Goal: Information Seeking & Learning: Learn about a topic

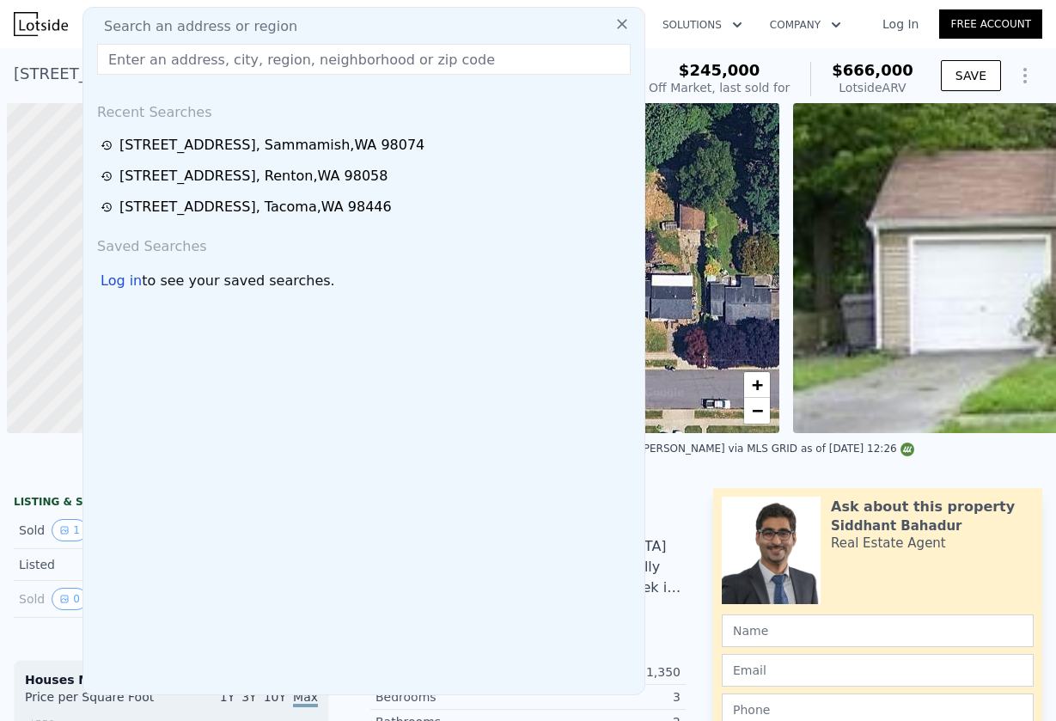
scroll to position [0, 7]
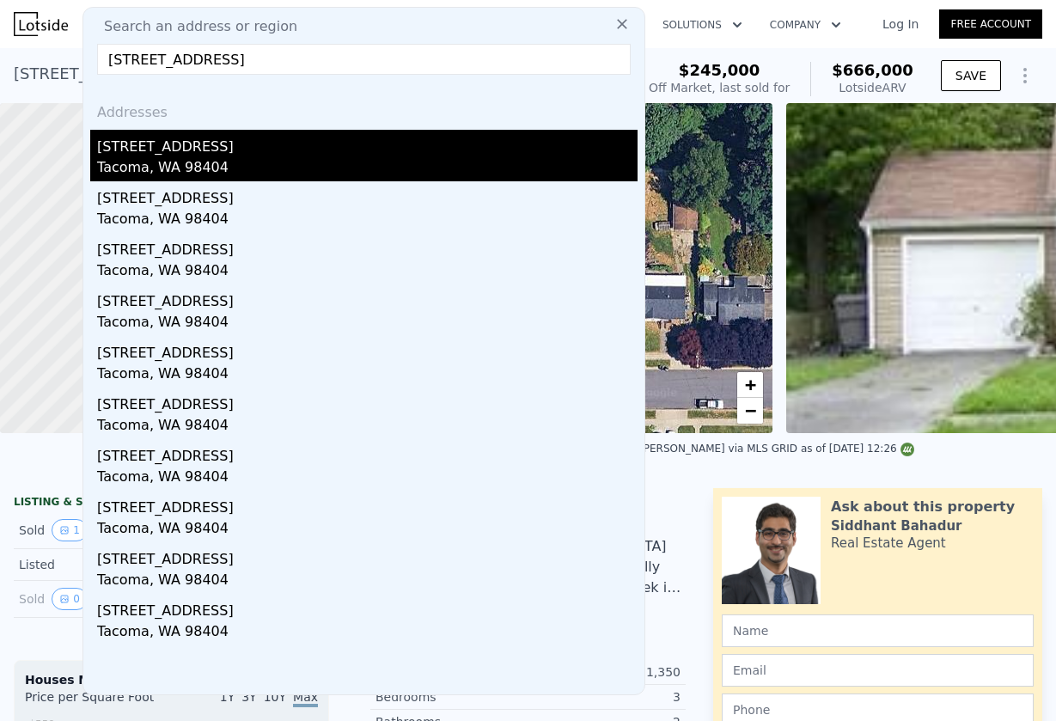
type input "602 E 36th St, Tacoma, WA 98404"
click at [119, 145] on div "[STREET_ADDRESS]" at bounding box center [367, 143] width 540 height 27
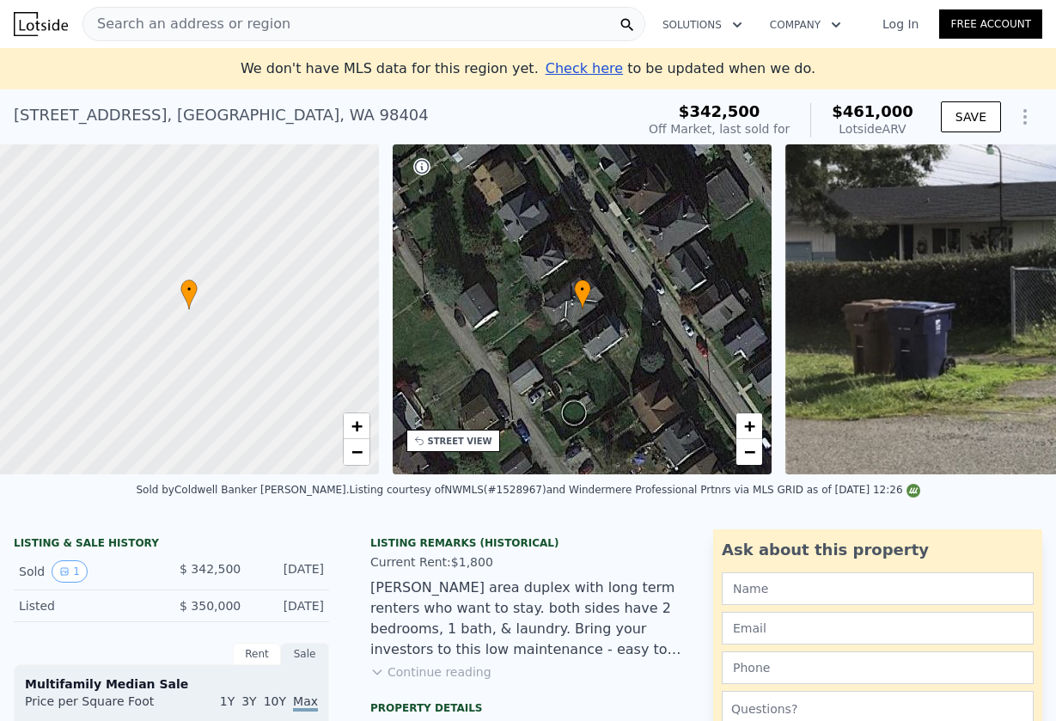
scroll to position [0, 7]
click at [245, 24] on span "Search an address or region" at bounding box center [186, 24] width 207 height 21
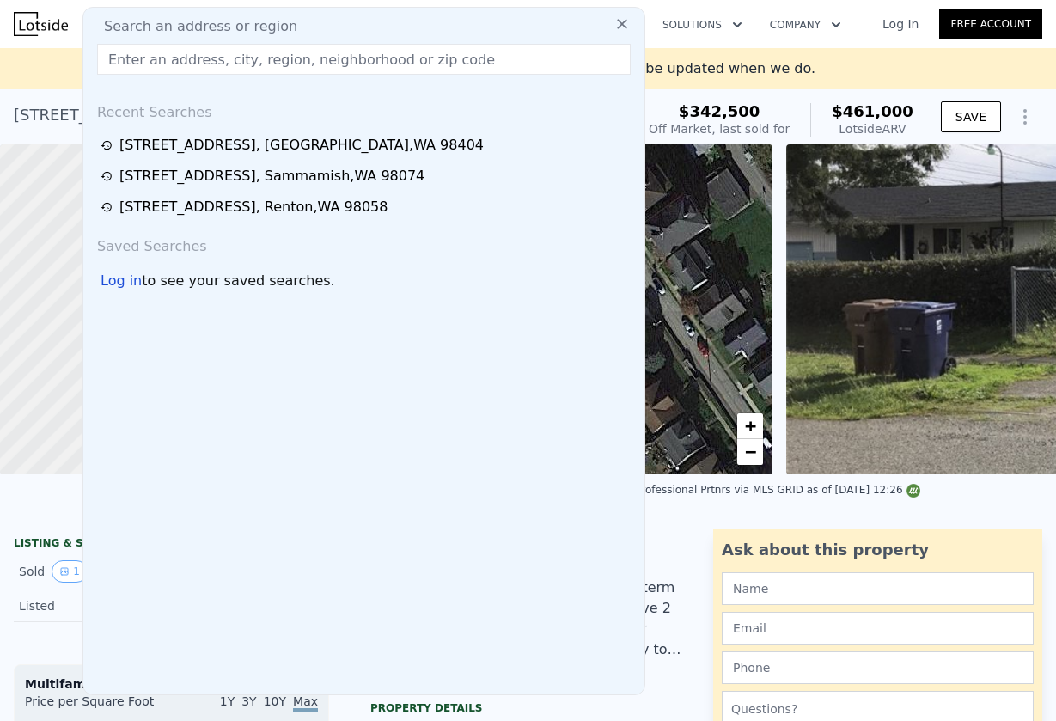
paste input "602 E 36th St, Tacoma, WA 98404"
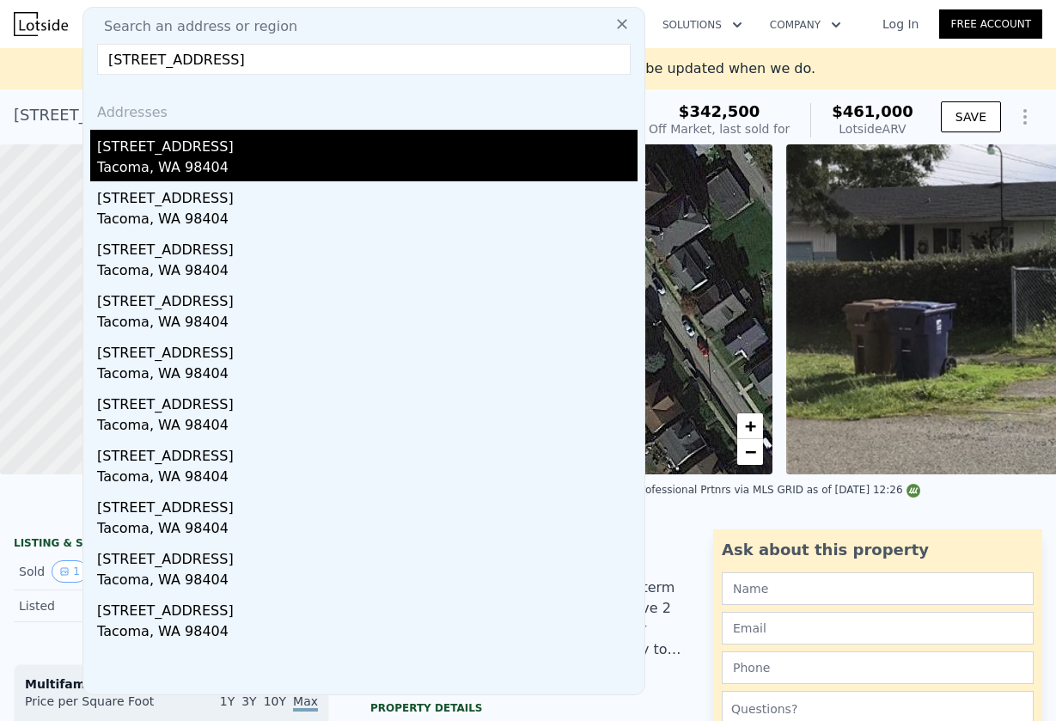
type input "602 E 36th St, Tacoma, WA 98404"
click at [139, 143] on div "[STREET_ADDRESS]" at bounding box center [367, 143] width 540 height 27
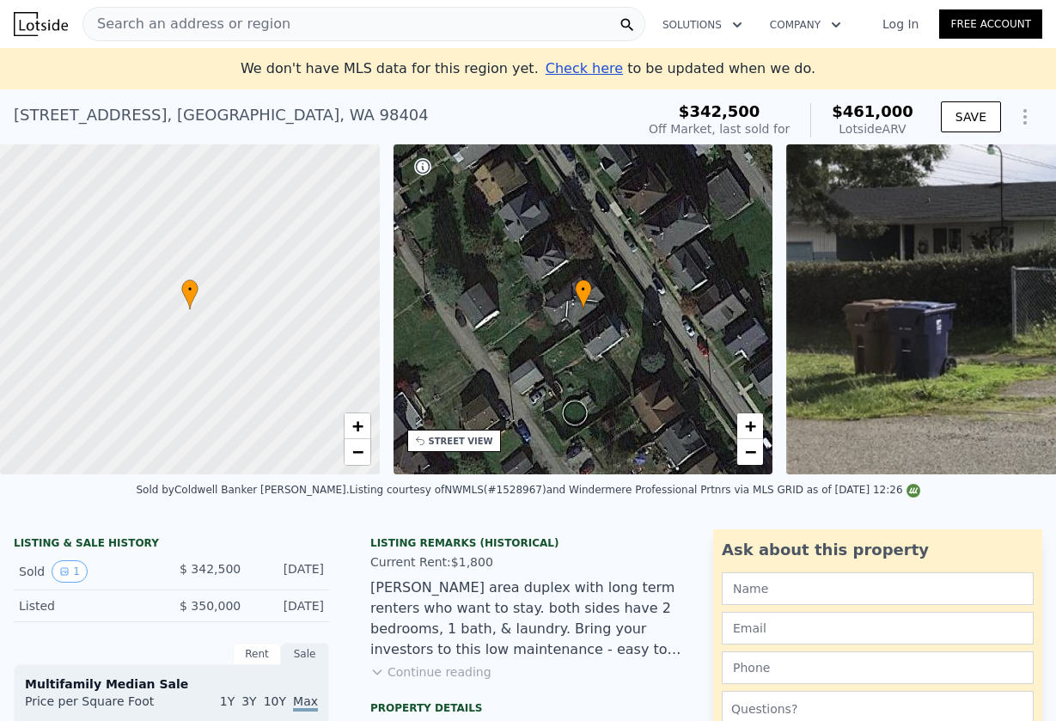
click at [247, 29] on span "Search an address or region" at bounding box center [186, 24] width 207 height 21
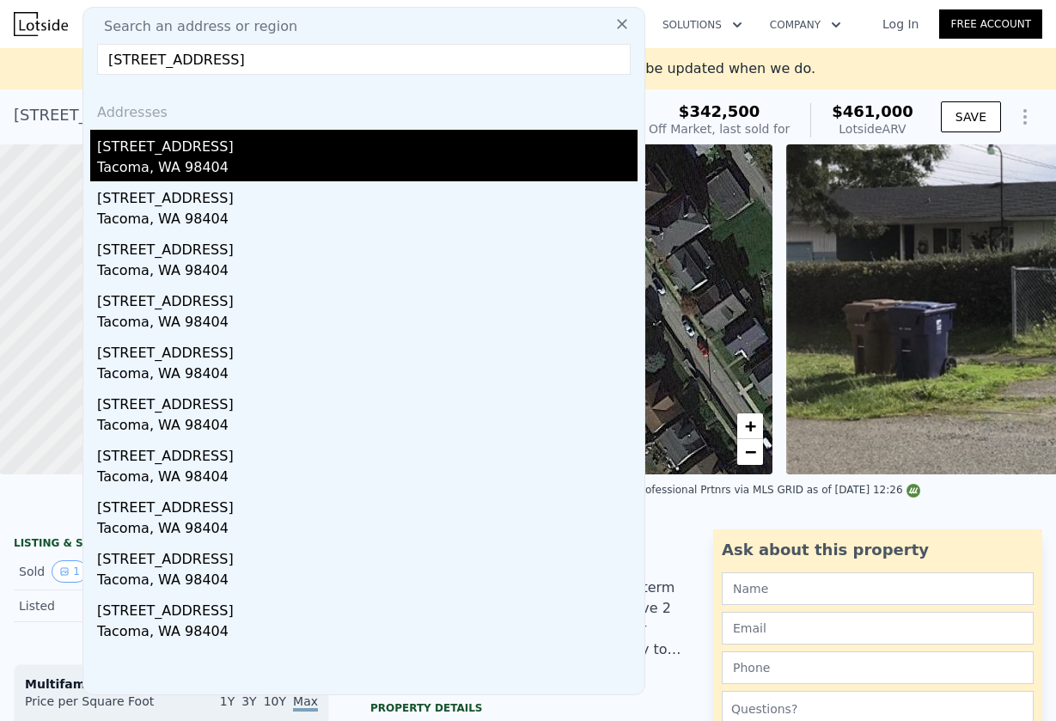
type input "602 E 36th St, Tacoma, WA 98404"
click at [170, 155] on div "[STREET_ADDRESS]" at bounding box center [367, 143] width 540 height 27
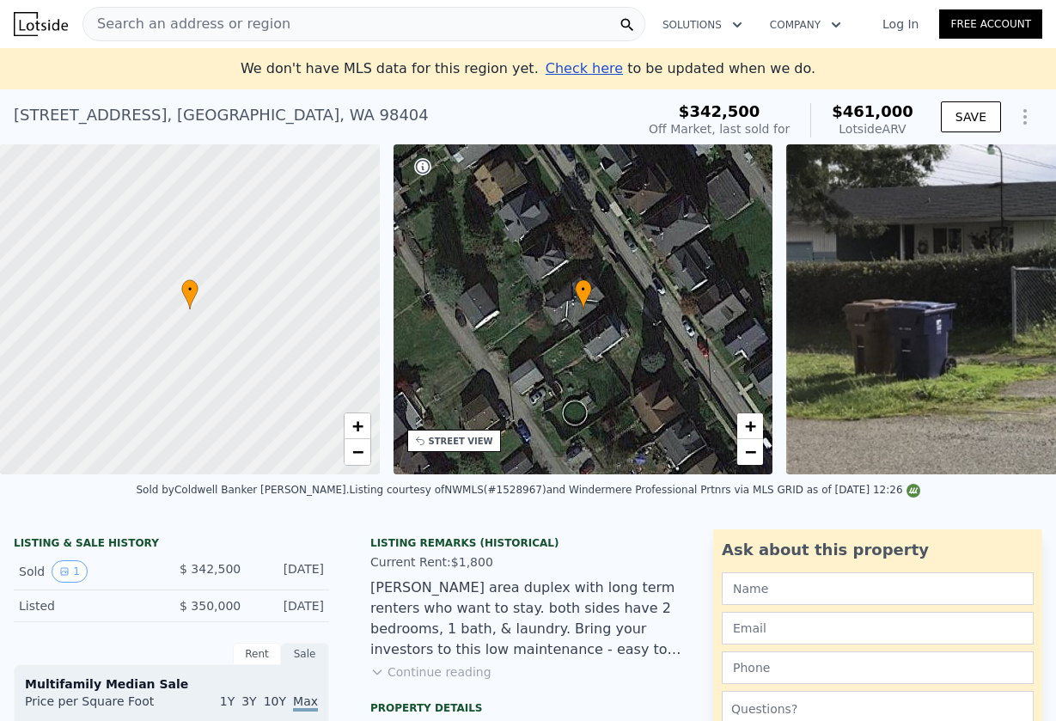
click at [277, 21] on div "Search an address or region" at bounding box center [363, 24] width 563 height 34
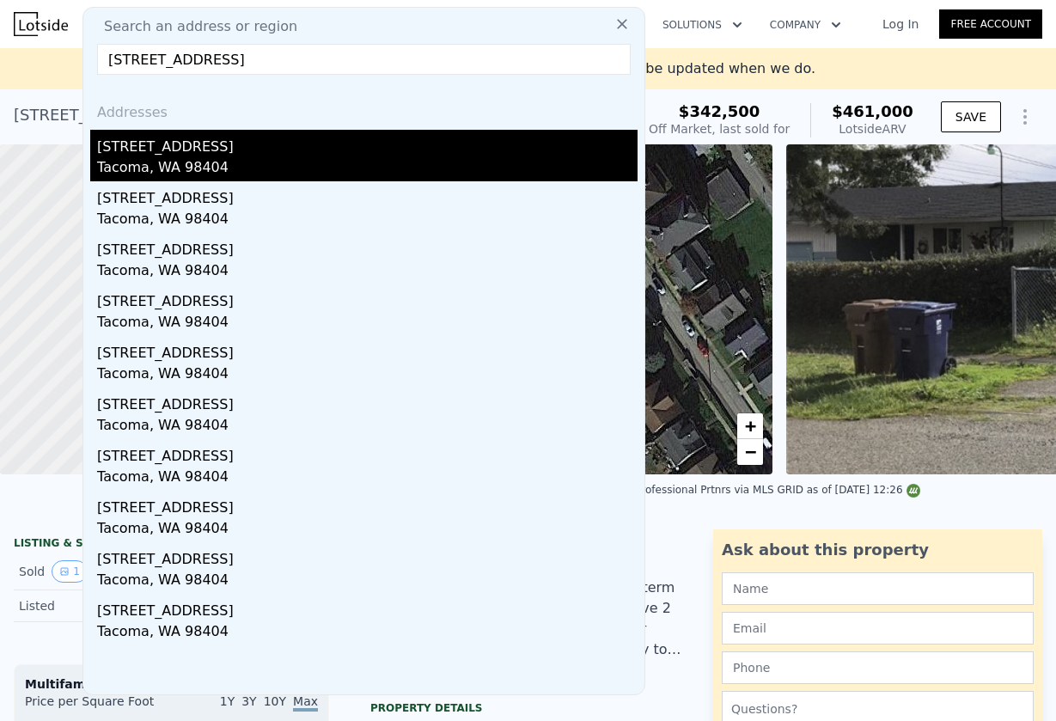
type input "602 E 36th St, Tacoma, WA 98404"
click at [321, 144] on div "[STREET_ADDRESS]" at bounding box center [367, 143] width 540 height 27
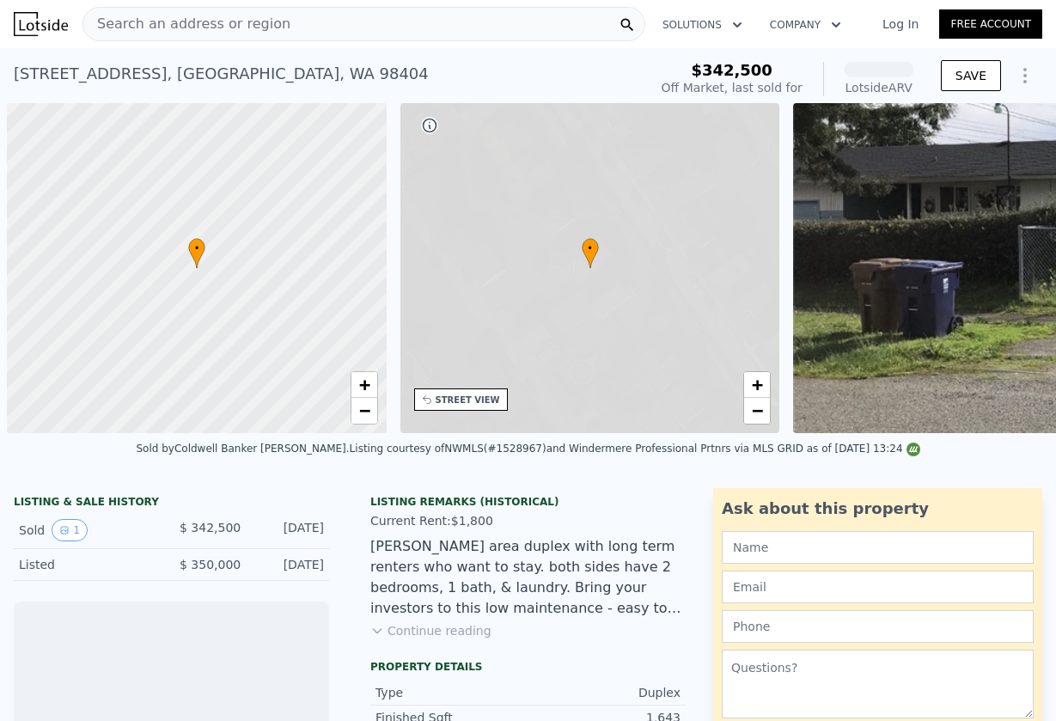
scroll to position [0, 7]
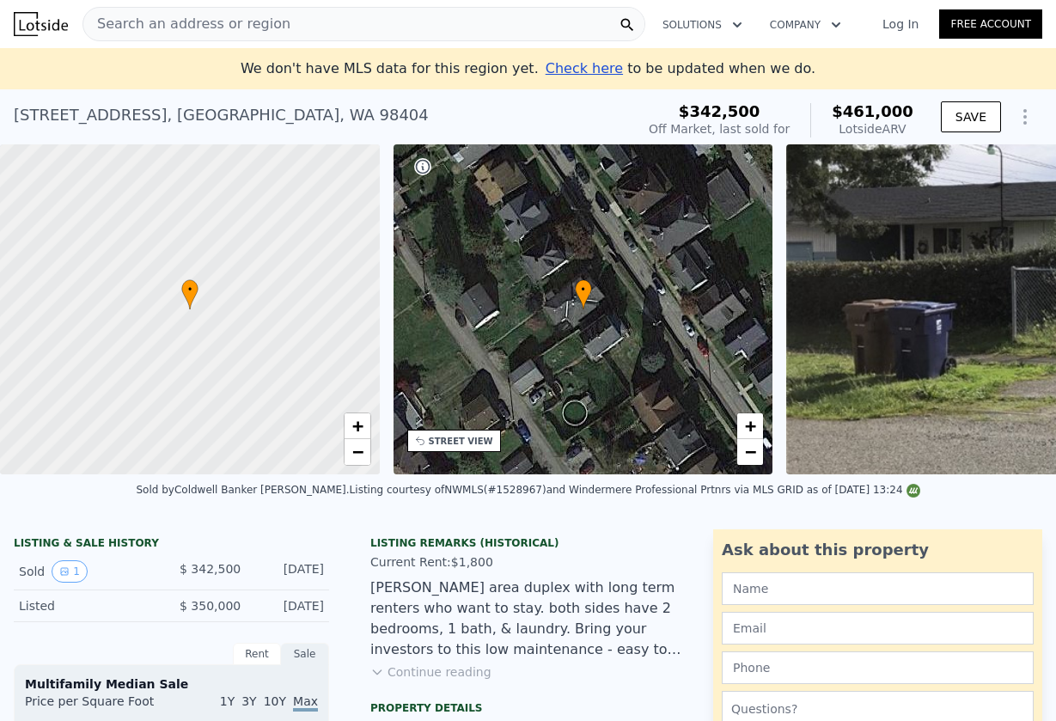
click at [284, 21] on div "Search an address or region" at bounding box center [363, 24] width 563 height 34
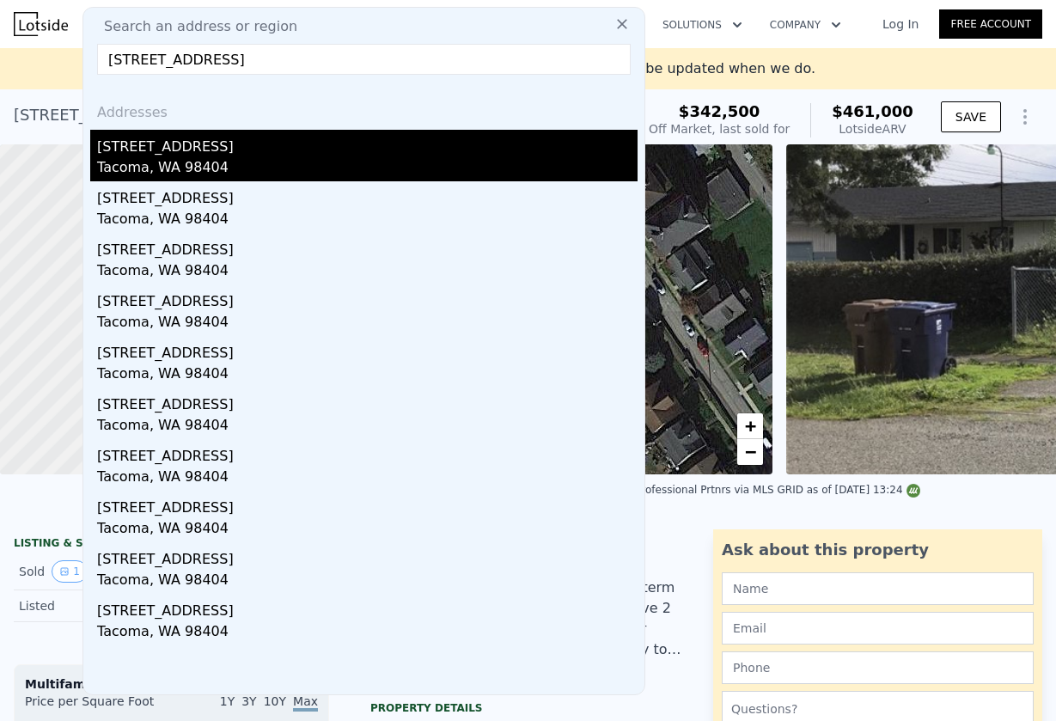
type input "602 E 36th St, Tacoma, WA 98404"
click at [192, 148] on div "[STREET_ADDRESS]" at bounding box center [367, 143] width 540 height 27
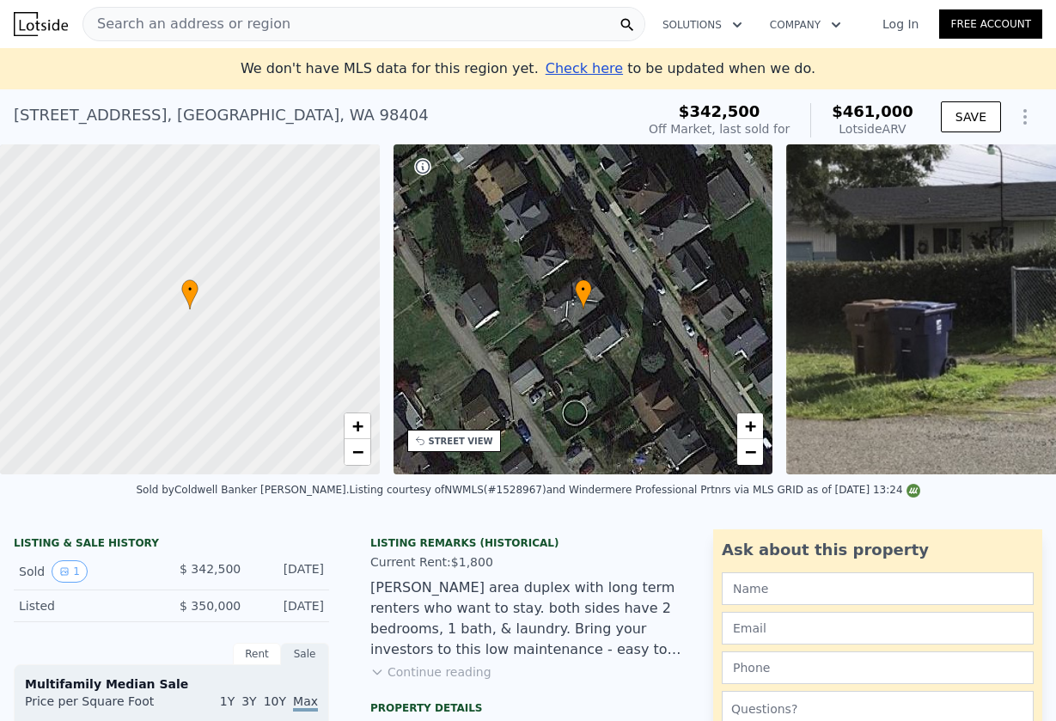
click at [566, 73] on span "Check here" at bounding box center [583, 68] width 77 height 16
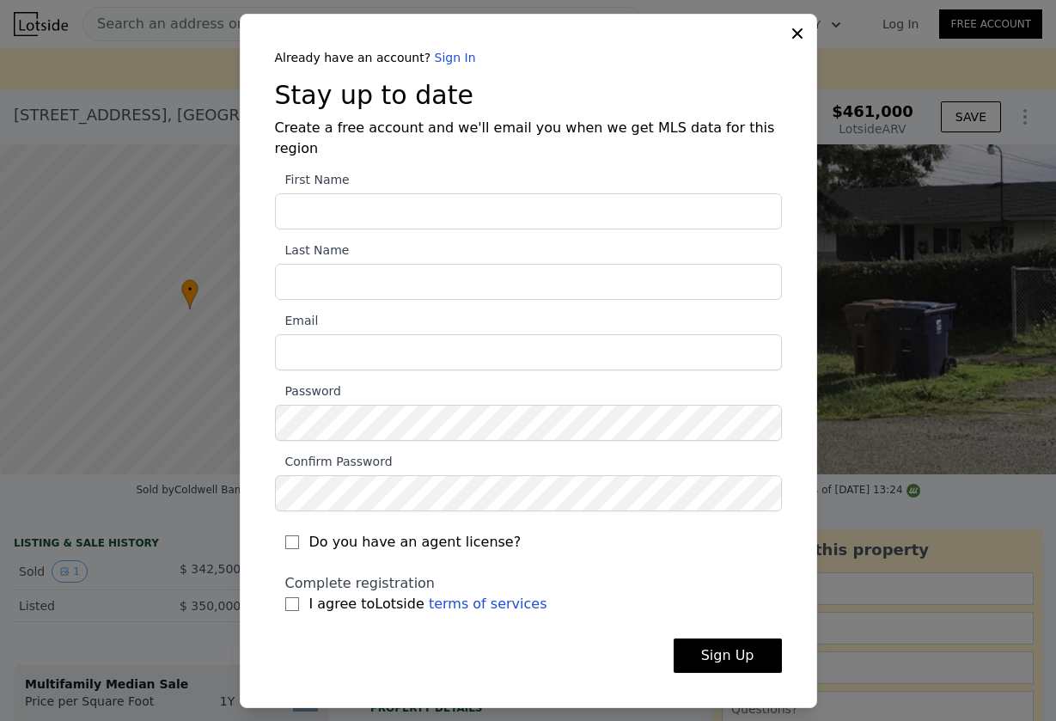
click at [789, 45] on div "Already have an account? Sign In Stay up to date Create a free account and we'l…" at bounding box center [528, 361] width 577 height 694
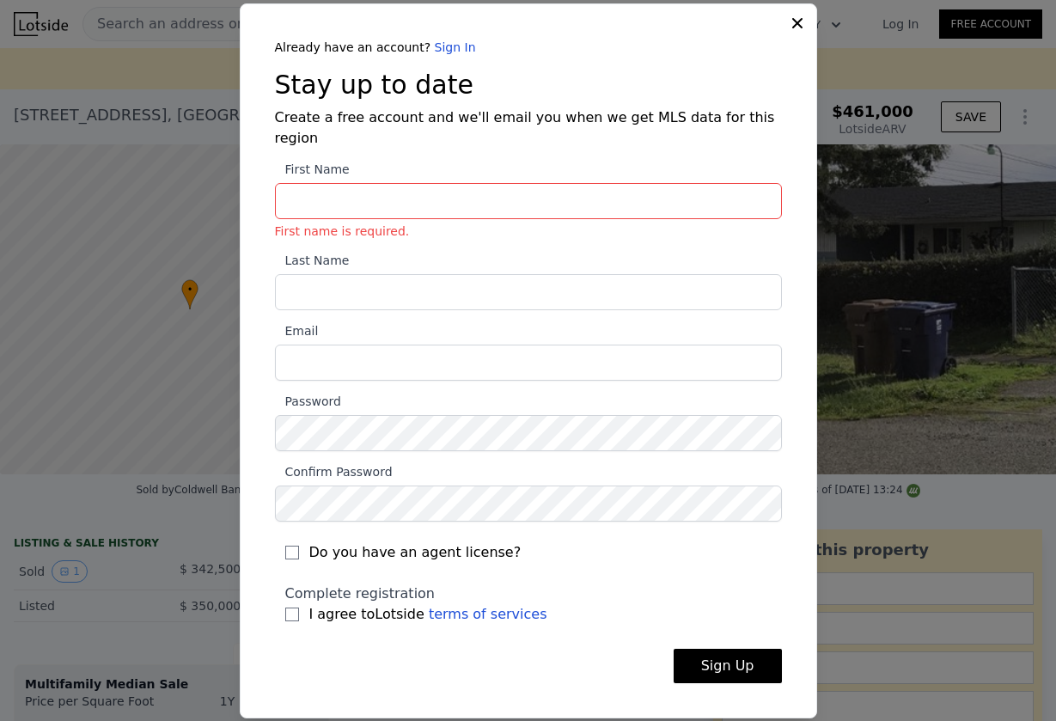
click at [795, 32] on icon at bounding box center [797, 23] width 17 height 17
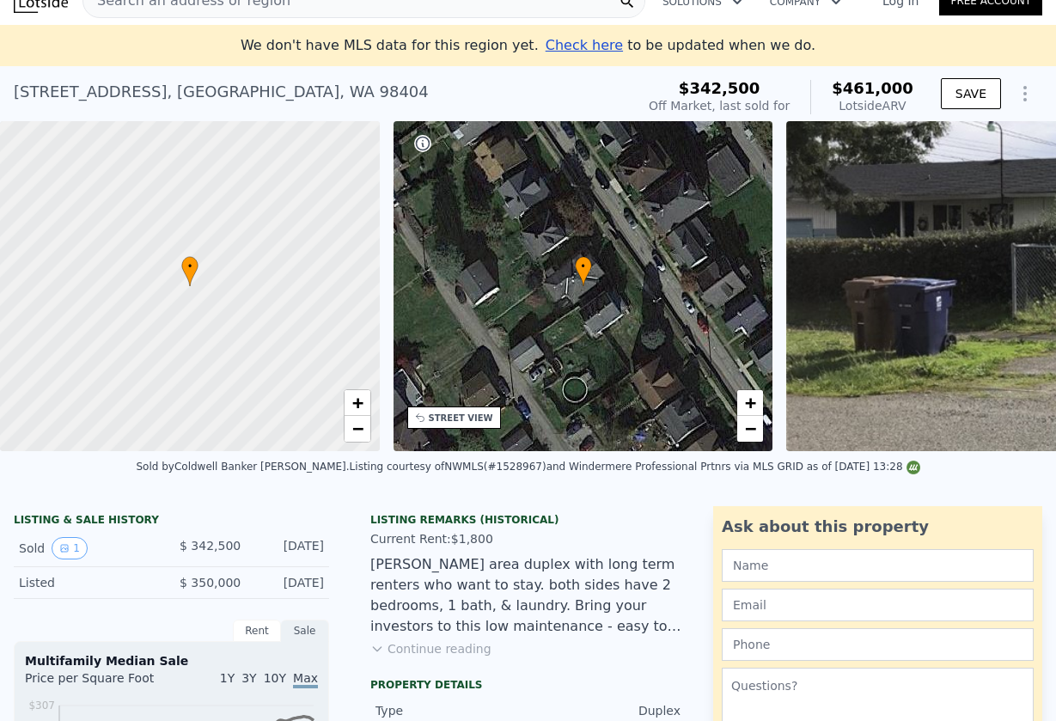
scroll to position [25, 0]
